Goal: Task Accomplishment & Management: Manage account settings

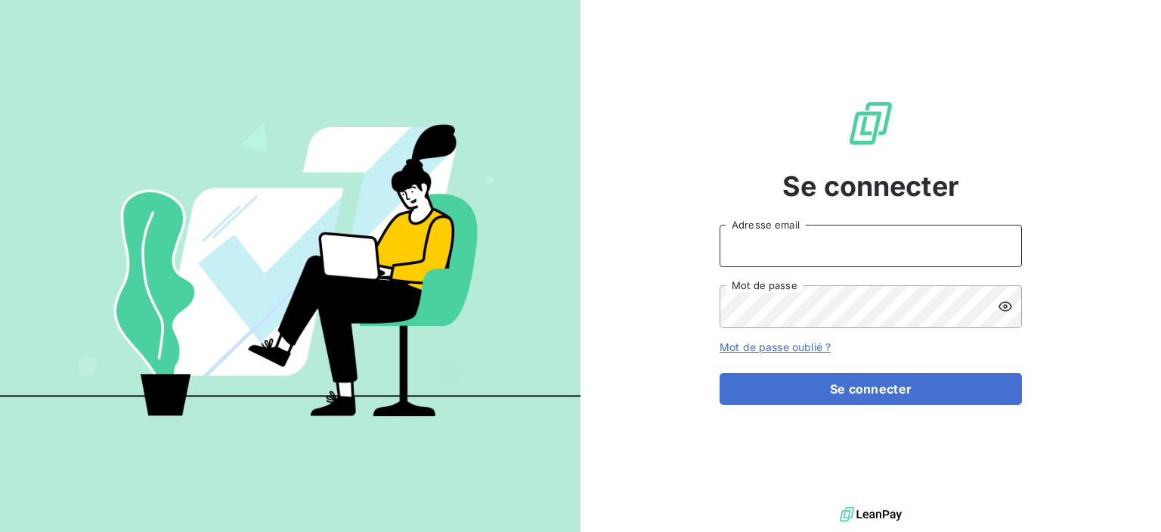
click at [848, 244] on input "Adresse email" at bounding box center [871, 246] width 302 height 42
type input "[EMAIL_ADDRESS][DOMAIN_NAME]"
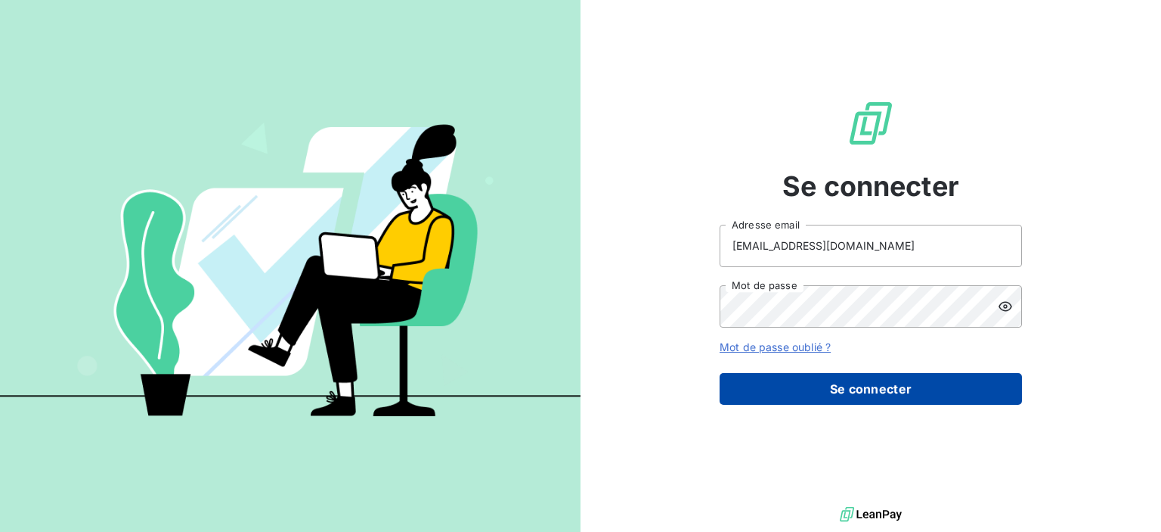
click at [846, 389] on button "Se connecter" at bounding box center [871, 389] width 302 height 32
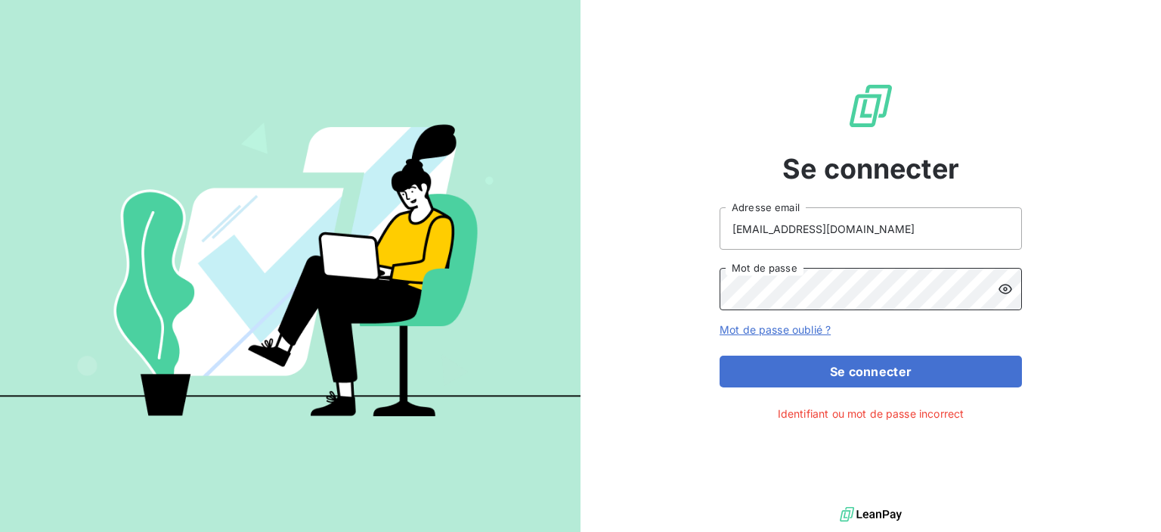
click at [513, 282] on div "Se connecter [EMAIL_ADDRESS][DOMAIN_NAME] Adresse email Mot de passe Mot de pas…" at bounding box center [580, 266] width 1161 height 532
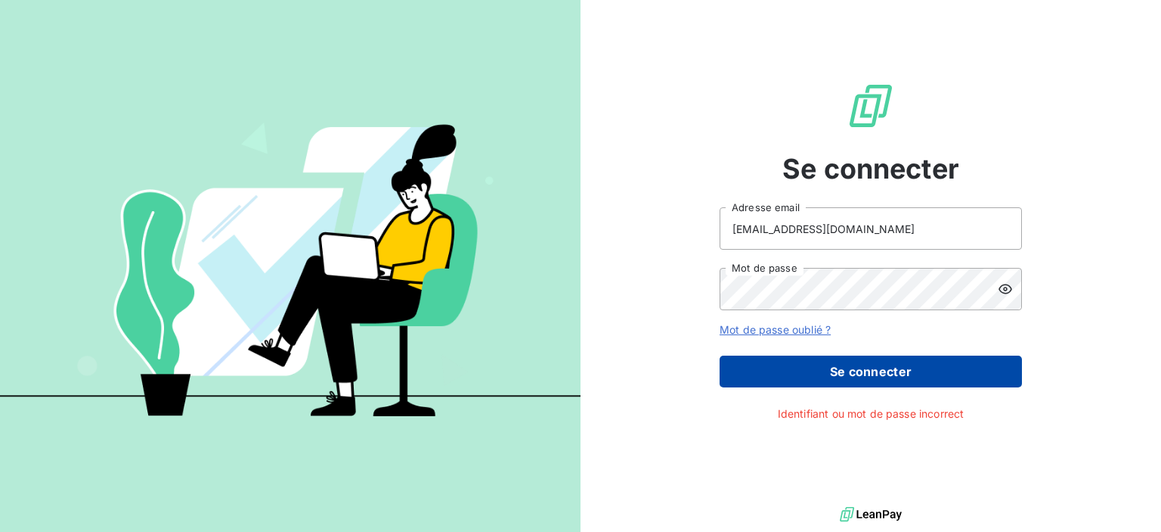
click at [829, 362] on button "Se connecter" at bounding box center [871, 371] width 302 height 32
click at [835, 384] on button "Se connecter" at bounding box center [871, 371] width 302 height 32
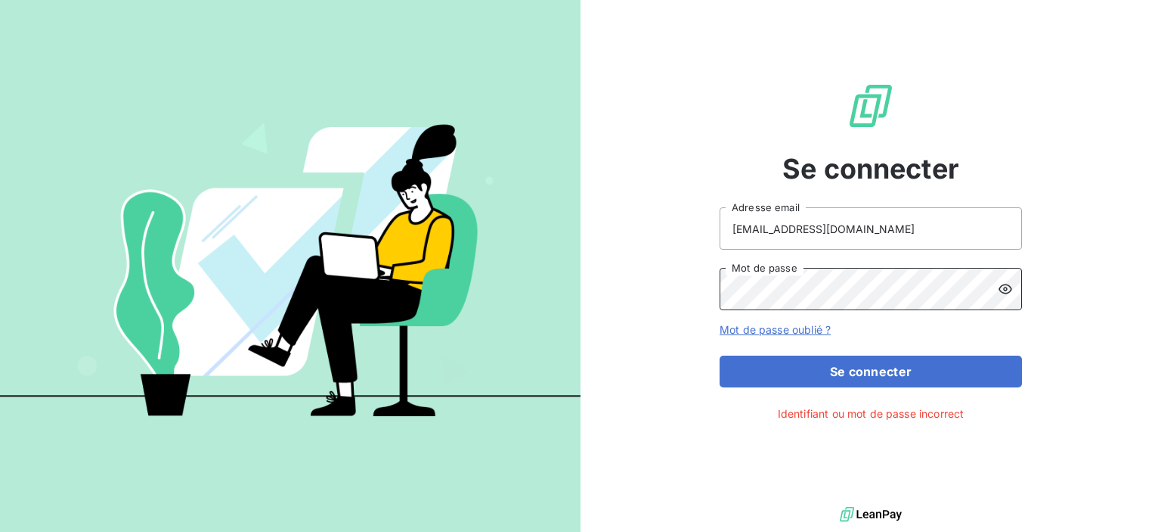
click at [351, 271] on div "Se connecter [EMAIL_ADDRESS][DOMAIN_NAME] Adresse email Mot de passe Mot de pas…" at bounding box center [580, 266] width 1161 height 532
click at [720, 355] on button "Se connecter" at bounding box center [871, 371] width 302 height 32
